Goal: Transaction & Acquisition: Obtain resource

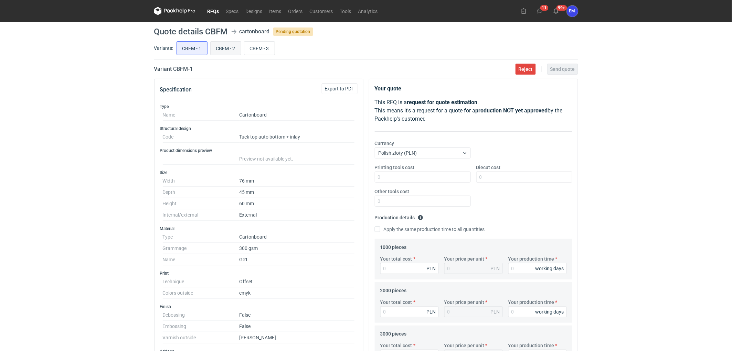
click at [225, 48] on input "CBFM - 2" at bounding box center [226, 48] width 30 height 13
radio input "true"
click at [259, 46] on input "CBFM - 3" at bounding box center [259, 48] width 30 height 13
radio input "true"
click at [190, 47] on input "CBFM - 1" at bounding box center [192, 48] width 30 height 13
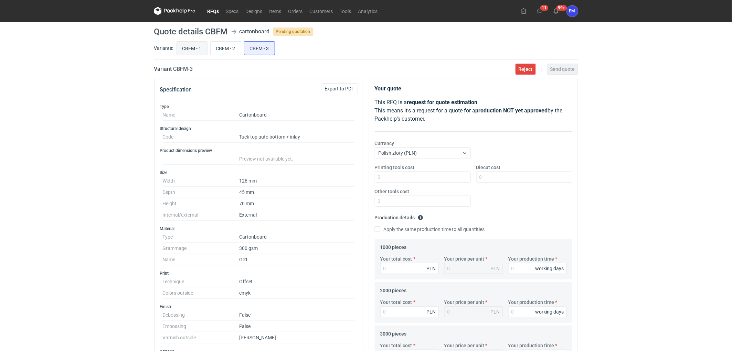
radio input "true"
click at [95, 174] on div "RFQs Specs Designs Items Orders Customers Tools Analytics 11 99+ EM [PERSON_NAM…" at bounding box center [366, 175] width 732 height 351
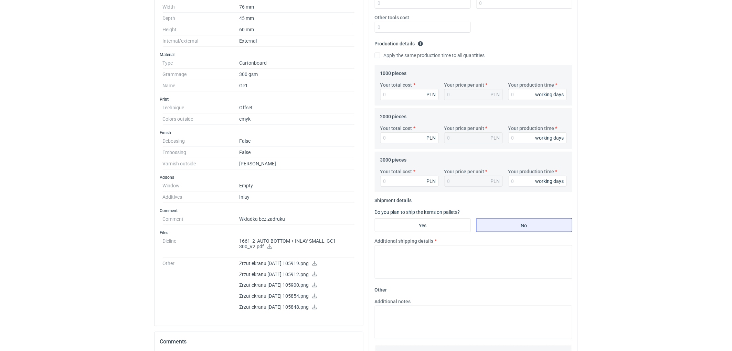
scroll to position [229, 0]
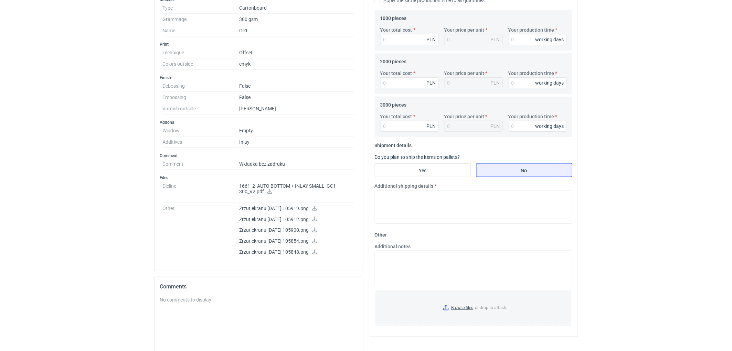
click at [272, 191] on icon at bounding box center [270, 191] width 6 height 5
click at [317, 208] on icon at bounding box center [315, 208] width 6 height 5
click at [317, 219] on icon at bounding box center [315, 219] width 6 height 5
click at [317, 233] on link at bounding box center [315, 231] width 6 height 6
click at [317, 242] on icon at bounding box center [315, 241] width 6 height 5
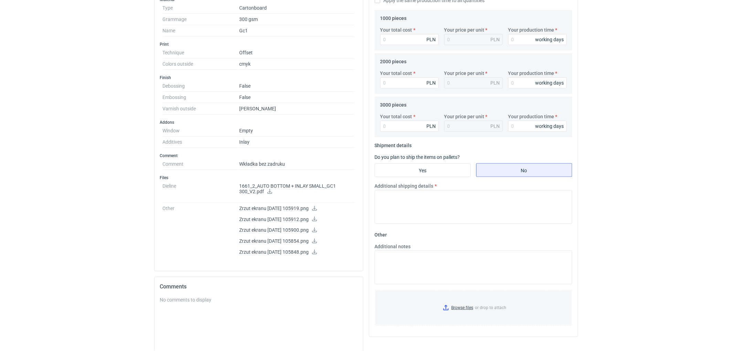
click at [317, 253] on icon at bounding box center [314, 252] width 5 height 5
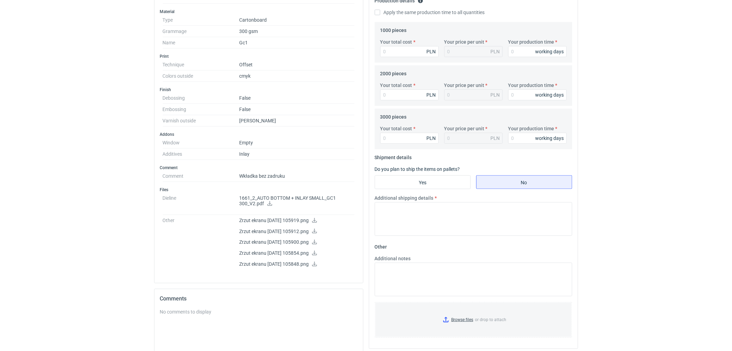
scroll to position [0, 0]
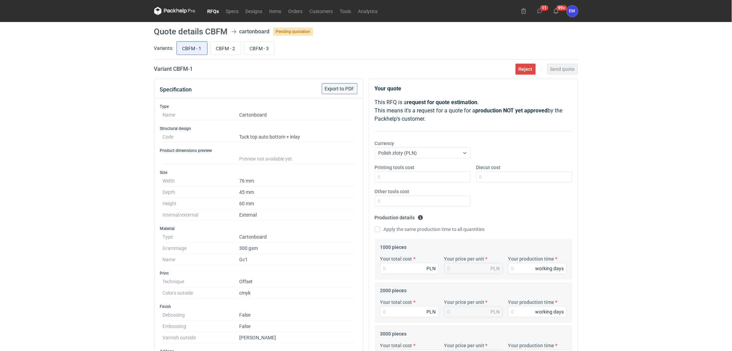
click at [345, 88] on span "Export to PDF" at bounding box center [340, 88] width 30 height 5
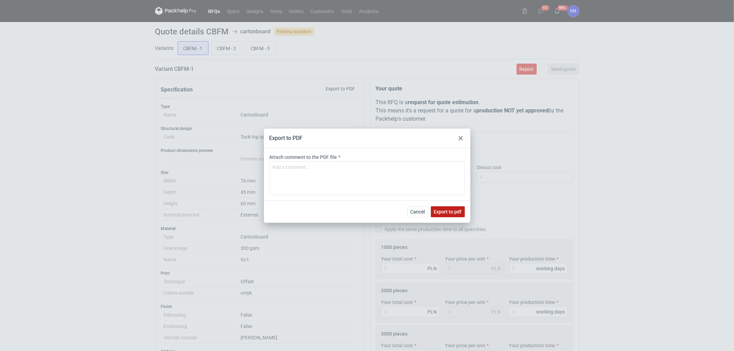
click at [449, 210] on span "Export to pdf" at bounding box center [448, 212] width 28 height 5
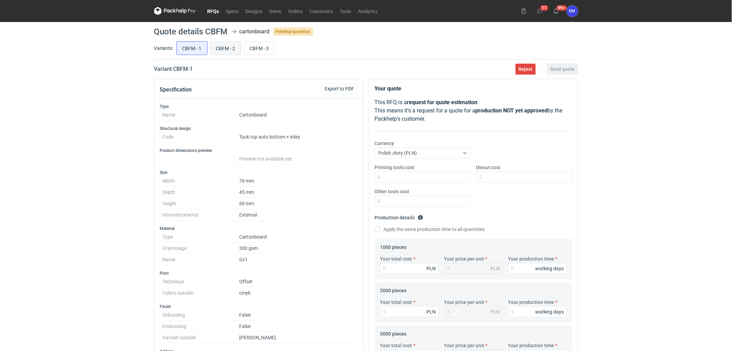
click at [234, 50] on input "CBFM - 2" at bounding box center [226, 48] width 30 height 13
radio input "true"
click at [265, 50] on input "CBFM - 3" at bounding box center [259, 48] width 30 height 13
radio input "true"
click at [232, 50] on input "CBFM - 2" at bounding box center [226, 48] width 30 height 13
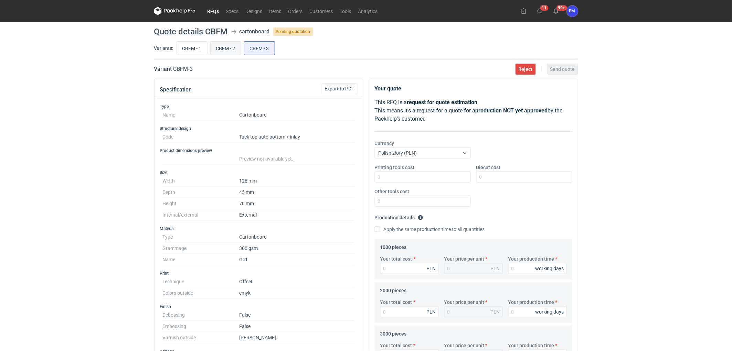
radio input "true"
click at [257, 46] on input "CBFM - 3" at bounding box center [259, 48] width 30 height 13
radio input "true"
click at [227, 49] on input "CBFM - 2" at bounding box center [226, 48] width 30 height 13
radio input "true"
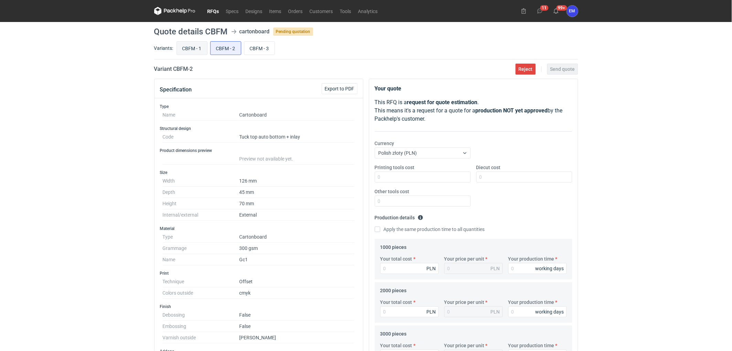
click at [193, 43] on input "CBFM - 1" at bounding box center [192, 48] width 30 height 13
radio input "true"
click at [224, 47] on input "CBFM - 2" at bounding box center [226, 48] width 30 height 13
radio input "true"
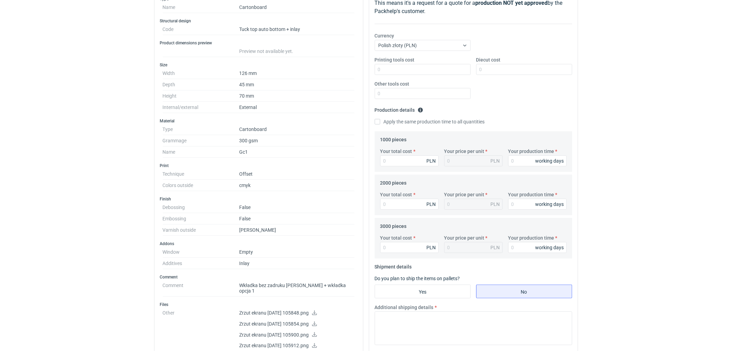
scroll to position [38, 0]
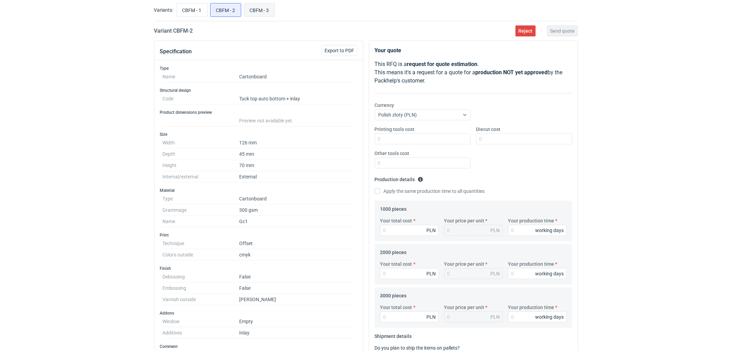
click at [266, 11] on input "CBFM - 3" at bounding box center [259, 9] width 30 height 13
radio input "true"
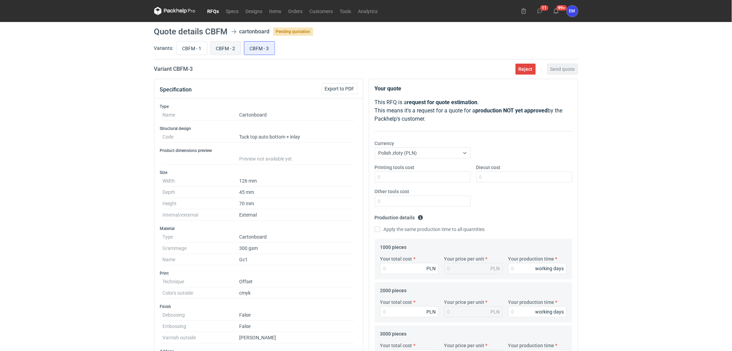
drag, startPoint x: 230, startPoint y: 47, endPoint x: 529, endPoint y: 58, distance: 299.5
click at [231, 47] on input "CBFM - 2" at bounding box center [226, 48] width 30 height 13
radio input "true"
click at [62, 122] on div "RFQs Specs Designs Items Orders Customers Tools Analytics 11 99+ EM [PERSON_NAM…" at bounding box center [366, 175] width 732 height 351
click at [192, 46] on input "CBFM - 1" at bounding box center [192, 48] width 30 height 13
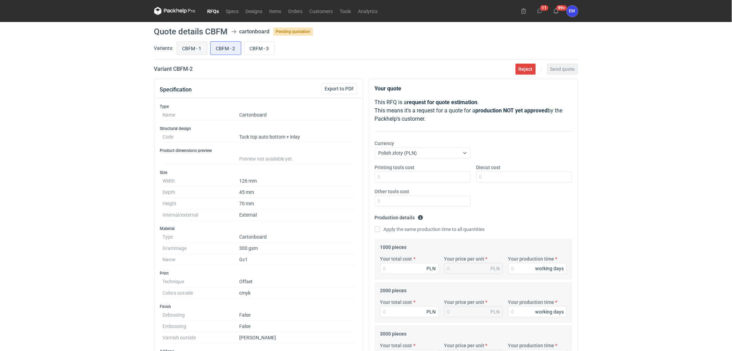
radio input "true"
click at [219, 49] on input "CBFM - 2" at bounding box center [226, 48] width 30 height 13
radio input "true"
click at [343, 89] on span "Export to PDF" at bounding box center [340, 88] width 30 height 5
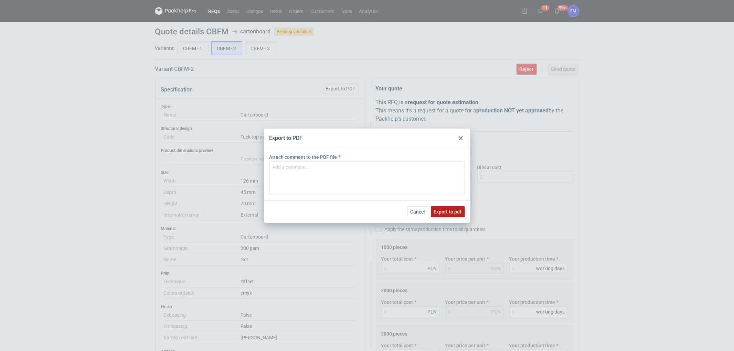
click at [439, 212] on span "Export to pdf" at bounding box center [448, 212] width 28 height 5
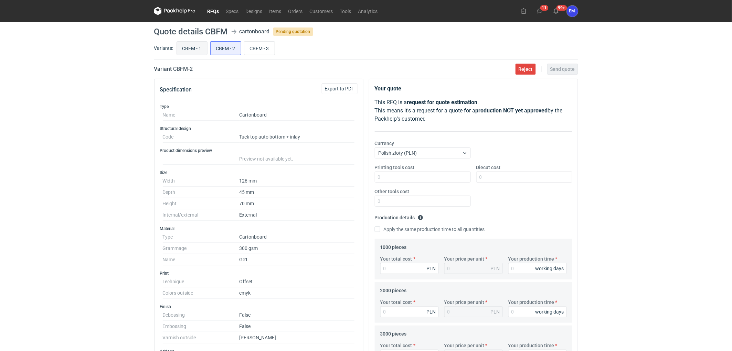
click at [196, 49] on input "CBFM - 1" at bounding box center [192, 48] width 30 height 13
radio input "true"
click at [227, 46] on input "CBFM - 2" at bounding box center [226, 48] width 30 height 13
radio input "true"
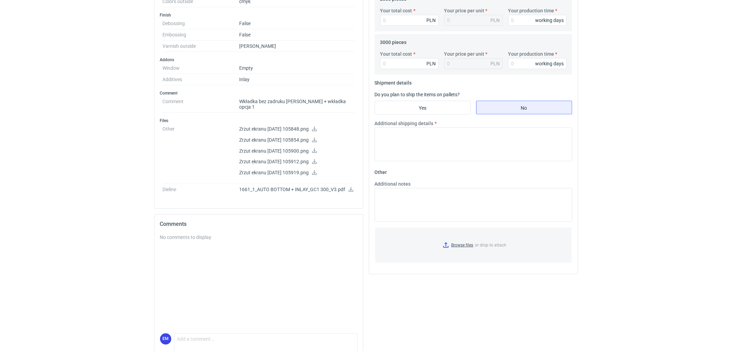
scroll to position [315, 0]
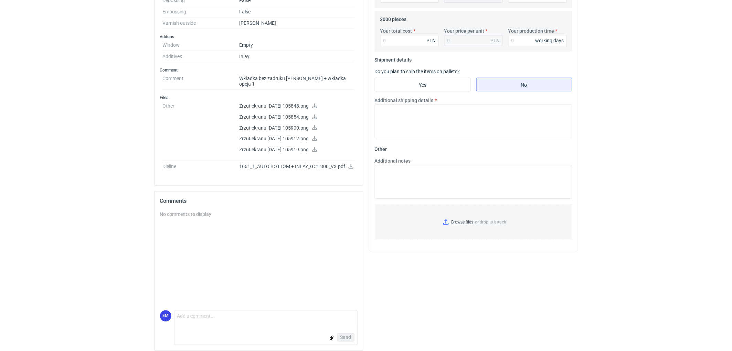
click at [317, 104] on icon at bounding box center [315, 106] width 6 height 5
click at [317, 115] on icon at bounding box center [314, 117] width 5 height 5
click at [317, 125] on icon at bounding box center [315, 127] width 6 height 5
click at [317, 136] on icon at bounding box center [315, 138] width 6 height 5
click at [317, 147] on icon at bounding box center [315, 149] width 6 height 5
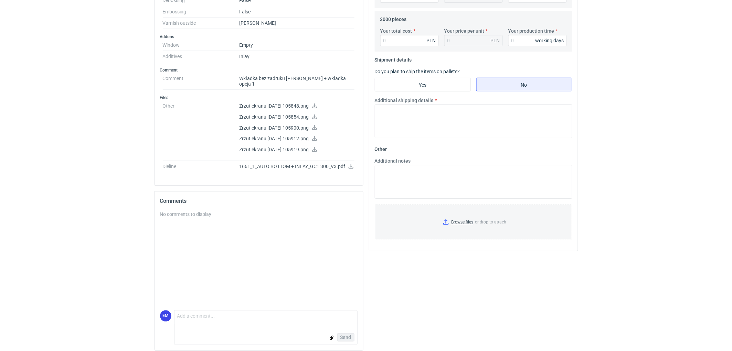
click at [352, 164] on icon at bounding box center [351, 166] width 5 height 5
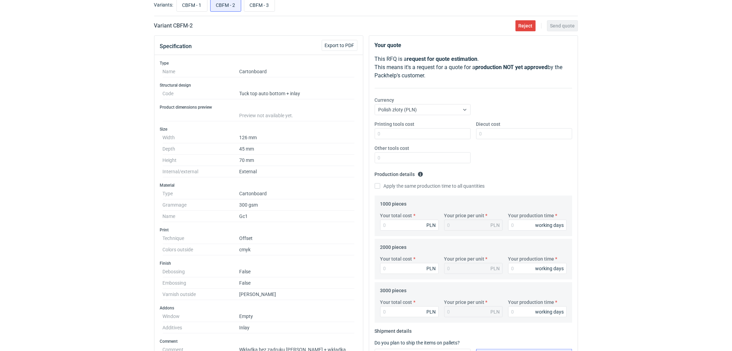
scroll to position [0, 0]
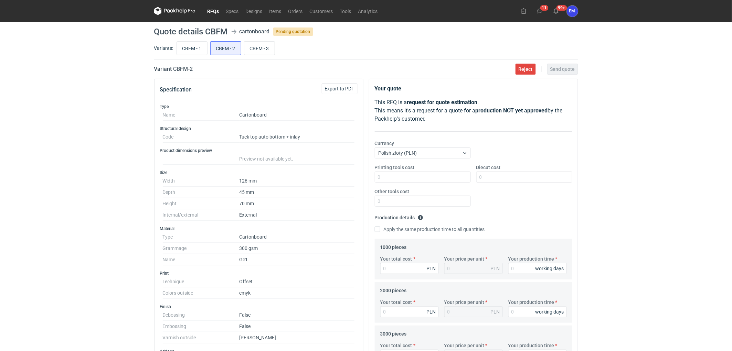
drag, startPoint x: 64, startPoint y: 127, endPoint x: 71, endPoint y: 125, distance: 7.6
click at [66, 127] on div "RFQs Specs Designs Items Orders Customers Tools Analytics 11 99+ EM [PERSON_NAM…" at bounding box center [366, 175] width 732 height 351
click at [264, 49] on input "CBFM - 3" at bounding box center [259, 48] width 30 height 13
radio input "true"
click at [350, 84] on button "Export to PDF" at bounding box center [340, 88] width 36 height 11
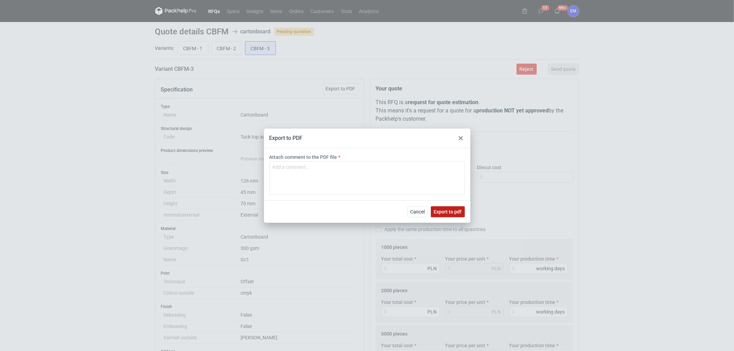
click at [452, 213] on span "Export to pdf" at bounding box center [448, 212] width 28 height 5
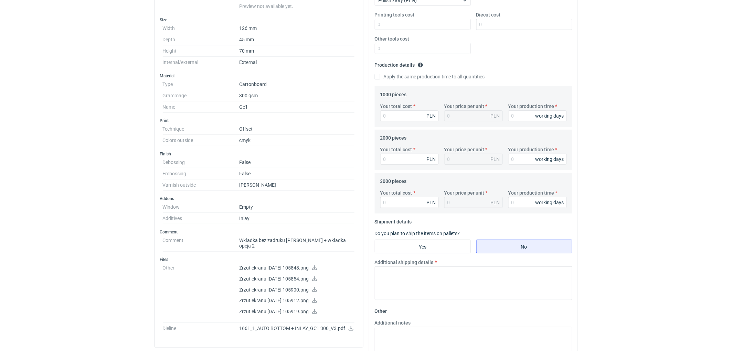
scroll to position [267, 0]
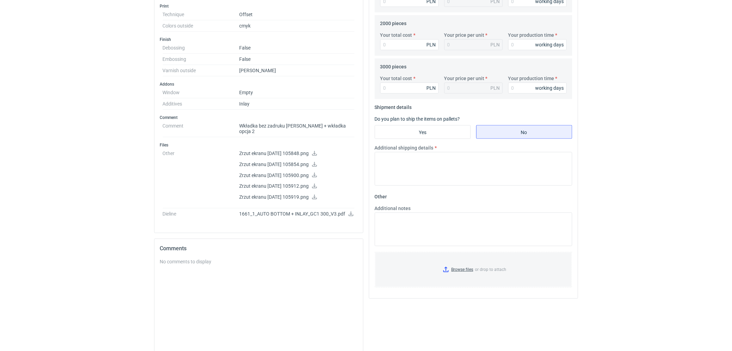
click at [317, 151] on icon at bounding box center [315, 153] width 6 height 5
click at [317, 162] on icon at bounding box center [315, 164] width 6 height 5
click at [317, 173] on icon at bounding box center [315, 175] width 6 height 5
click at [317, 184] on icon at bounding box center [314, 186] width 5 height 5
click at [317, 195] on icon at bounding box center [315, 197] width 6 height 5
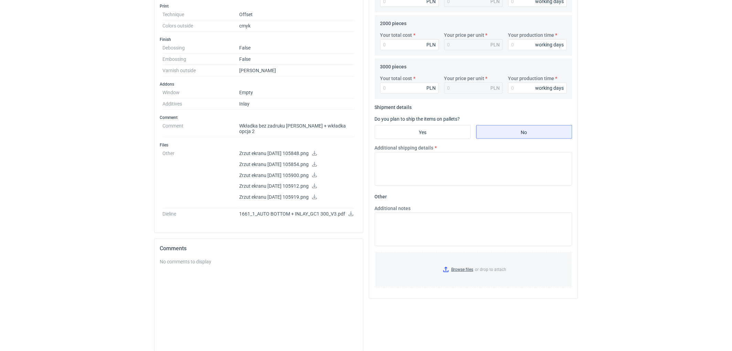
click at [352, 212] on link at bounding box center [351, 215] width 6 height 6
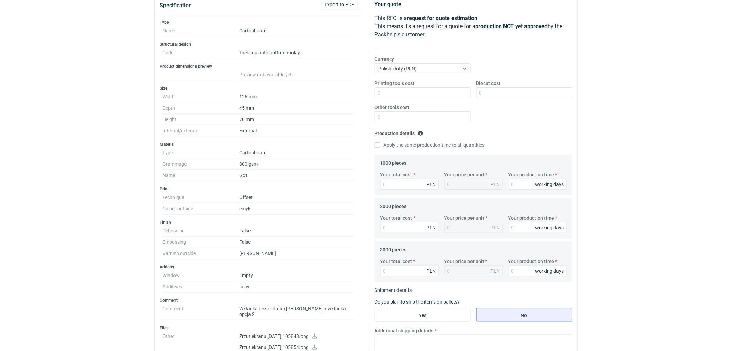
scroll to position [0, 0]
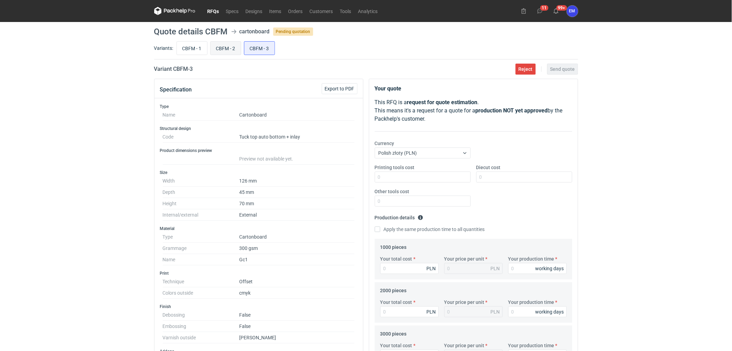
click at [222, 52] on input "CBFM - 2" at bounding box center [226, 48] width 30 height 13
radio input "true"
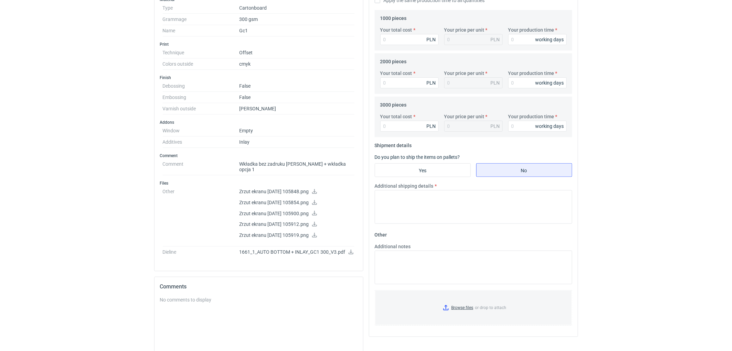
scroll to position [306, 0]
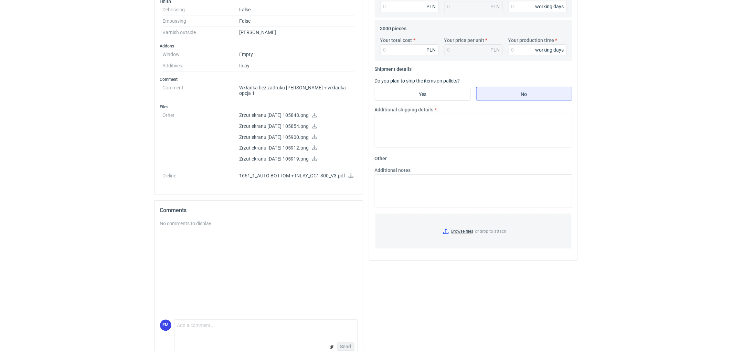
drag, startPoint x: 54, startPoint y: 176, endPoint x: 73, endPoint y: 184, distance: 21.0
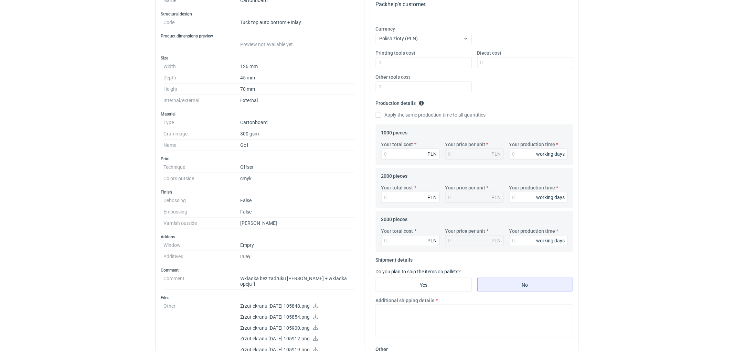
scroll to position [0, 0]
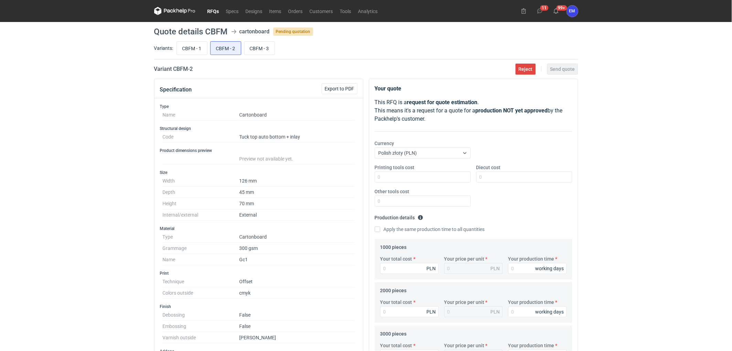
click at [625, 190] on div "RFQs Specs Designs Items Orders Customers Tools Analytics 11 99+ EM [PERSON_NAM…" at bounding box center [366, 175] width 732 height 351
drag, startPoint x: 27, startPoint y: 175, endPoint x: 138, endPoint y: 97, distance: 135.5
click at [94, 132] on div "RFQs Specs Designs Items Orders Customers Tools Analytics 11 99+ EM [PERSON_NAM…" at bounding box center [366, 175] width 732 height 351
click at [122, 131] on div "RFQs Specs Designs Items Orders Customers Tools Analytics 11 99+ EM [PERSON_NAM…" at bounding box center [366, 175] width 732 height 351
click at [77, 95] on div "RFQs Specs Designs Items Orders Customers Tools Analytics 11 99+ EM [PERSON_NAM…" at bounding box center [366, 175] width 732 height 351
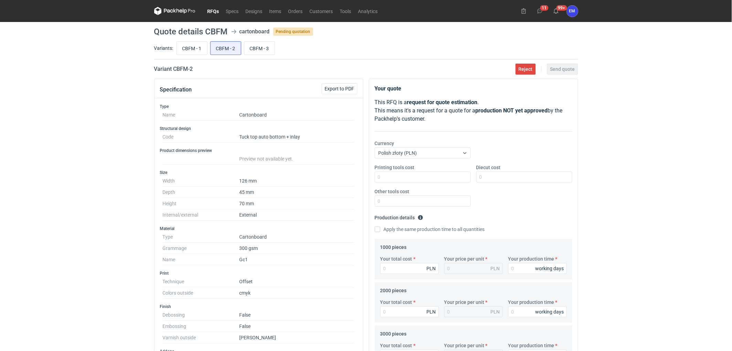
click at [709, 173] on div "RFQs Specs Designs Items Orders Customers Tools Analytics 11 99+ EM [PERSON_NAM…" at bounding box center [366, 175] width 732 height 351
click at [677, 164] on div "RFQs Specs Designs Items Orders Customers Tools Analytics 11 99+ EM [PERSON_NAM…" at bounding box center [366, 175] width 732 height 351
click at [677, 161] on div "RFQs Specs Designs Items Orders Customers Tools Analytics 11 99+ EM [PERSON_NAM…" at bounding box center [366, 175] width 732 height 351
drag, startPoint x: 643, startPoint y: 137, endPoint x: 643, endPoint y: 156, distance: 19.6
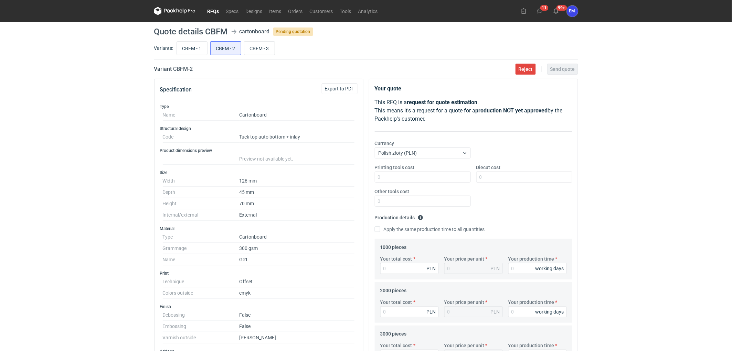
click at [645, 144] on div "RFQs Specs Designs Items Orders Customers Tools Analytics 11 99+ EM [PERSON_NAM…" at bounding box center [366, 175] width 732 height 351
click at [1, 140] on div "RFQs Specs Designs Items Orders Customers Tools Analytics 11 99+ EM [PERSON_NAM…" at bounding box center [366, 175] width 732 height 351
click at [18, 124] on div "RFQs Specs Designs Items Orders Customers Tools Analytics 11 99+ EM [PERSON_NAM…" at bounding box center [366, 175] width 732 height 351
drag, startPoint x: 0, startPoint y: 130, endPoint x: 11, endPoint y: 133, distance: 11.5
click at [2, 129] on div "RFQs Specs Designs Items Orders Customers Tools Analytics 11 99+ EM [PERSON_NAM…" at bounding box center [366, 175] width 732 height 351
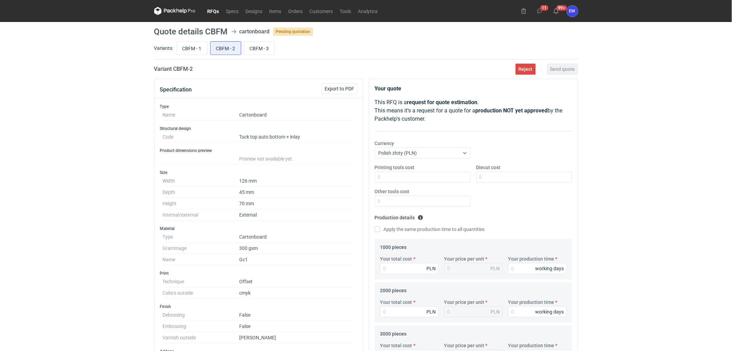
drag, startPoint x: 86, startPoint y: 171, endPoint x: 107, endPoint y: 129, distance: 47.7
click at [85, 171] on div "RFQs Specs Designs Items Orders Customers Tools Analytics 11 99+ EM [PERSON_NAM…" at bounding box center [366, 175] width 732 height 351
click at [625, 184] on div "RFQs Specs Designs Items Orders Customers Tools Analytics 11 99+ EM [PERSON_NAM…" at bounding box center [366, 175] width 732 height 351
click at [215, 14] on link "RFQs" at bounding box center [213, 11] width 19 height 8
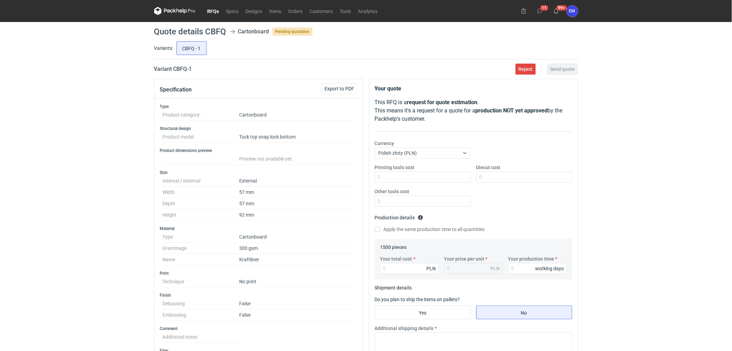
click at [69, 171] on div "RFQs Specs Designs Items Orders Customers Tools Analytics 11 99+ EM Ewelina Mac…" at bounding box center [366, 175] width 732 height 351
click at [341, 91] on button "Export to PDF" at bounding box center [340, 88] width 36 height 11
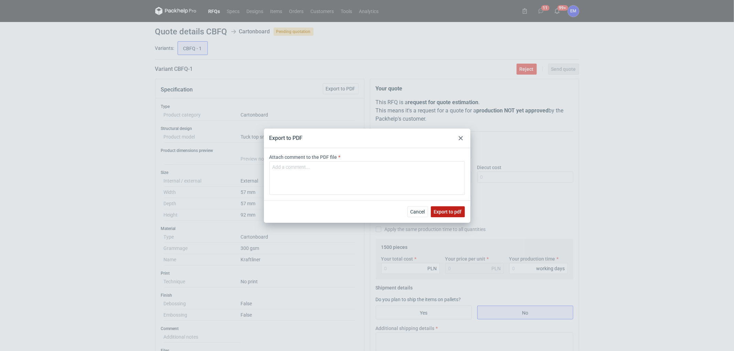
click at [441, 210] on span "Export to pdf" at bounding box center [448, 212] width 28 height 5
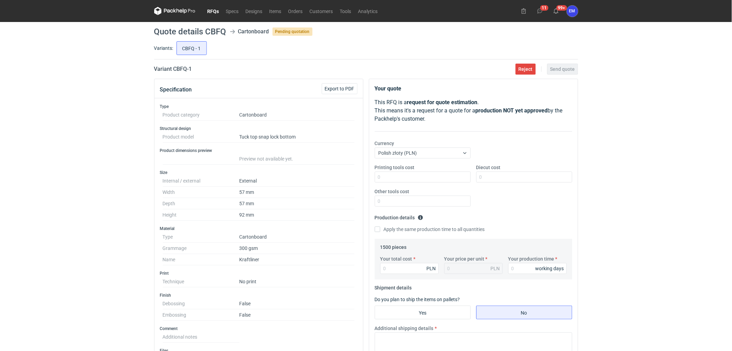
click at [100, 175] on div "RFQs Specs Designs Items Orders Customers Tools Analytics 11 99+ EM Ewelina Mac…" at bounding box center [366, 175] width 732 height 351
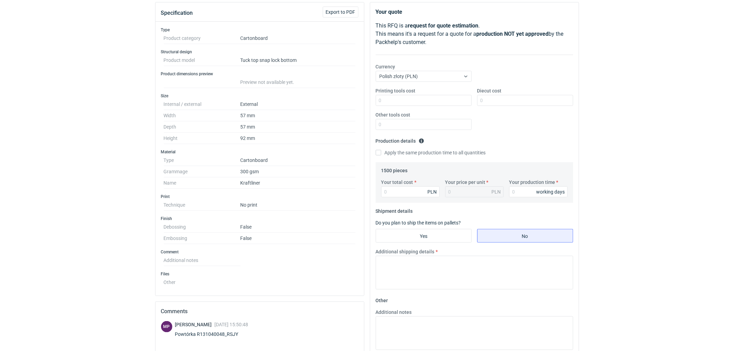
scroll to position [0, 0]
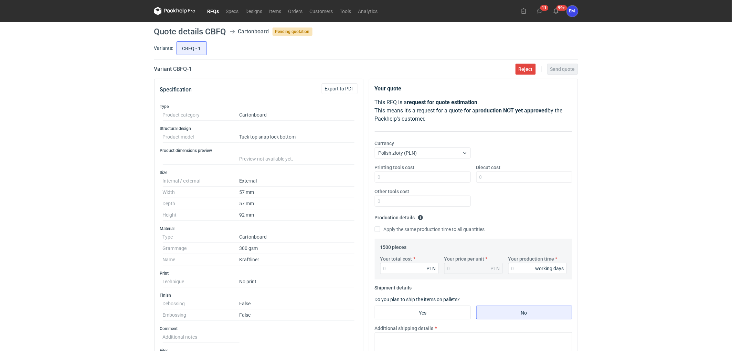
click at [213, 8] on link "RFQs" at bounding box center [213, 11] width 19 height 8
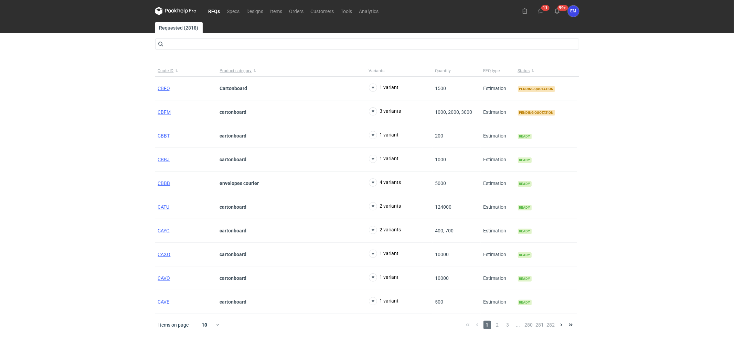
click at [47, 123] on div "RFQs Specs Designs Items Orders Customers Tools Analytics 11 99+ EM Ewelina Mac…" at bounding box center [367, 175] width 734 height 351
drag, startPoint x: 47, startPoint y: 58, endPoint x: 338, endPoint y: 39, distance: 291.1
click at [85, 51] on div "RFQs Specs Designs Items Orders Customers Tools Analytics 11 99+ EM Ewelina Mac…" at bounding box center [367, 175] width 734 height 351
click at [21, 140] on div "RFQs Specs Designs Items Orders Customers Tools Analytics 11 99+ EM Ewelina Mac…" at bounding box center [367, 175] width 734 height 351
